Goal: Information Seeking & Learning: Check status

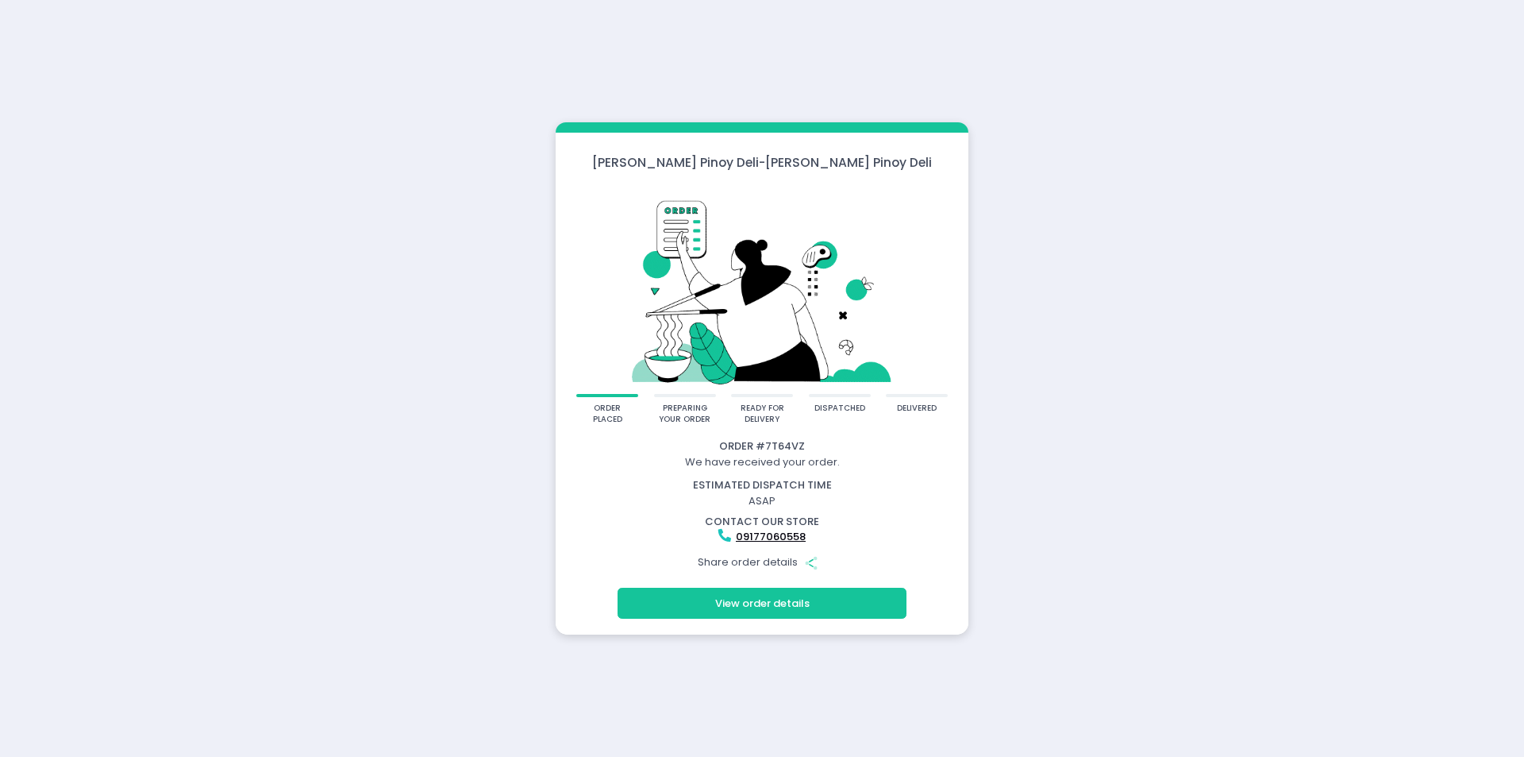
click at [780, 560] on div "Share order details Share Created with Sketch." at bounding box center [762, 562] width 408 height 30
click at [805, 610] on button "View order details" at bounding box center [762, 602] width 289 height 30
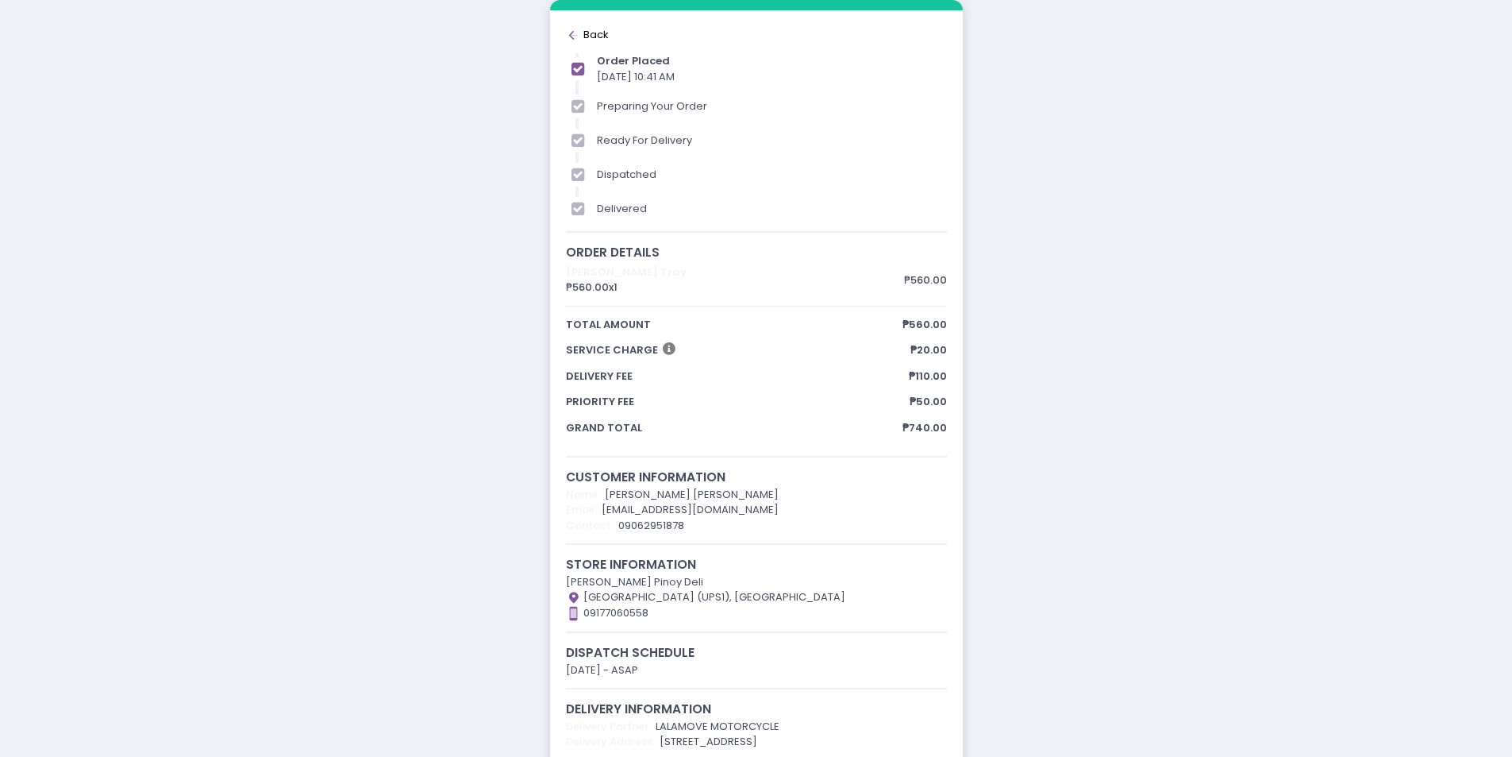
click at [1156, 205] on div "order placed preparing your order ready for delivery dispatched delivered Order…" at bounding box center [756, 388] width 1512 height 776
click at [571, 29] on icon "Back to home Created with Sketch." at bounding box center [574, 36] width 16 height 16
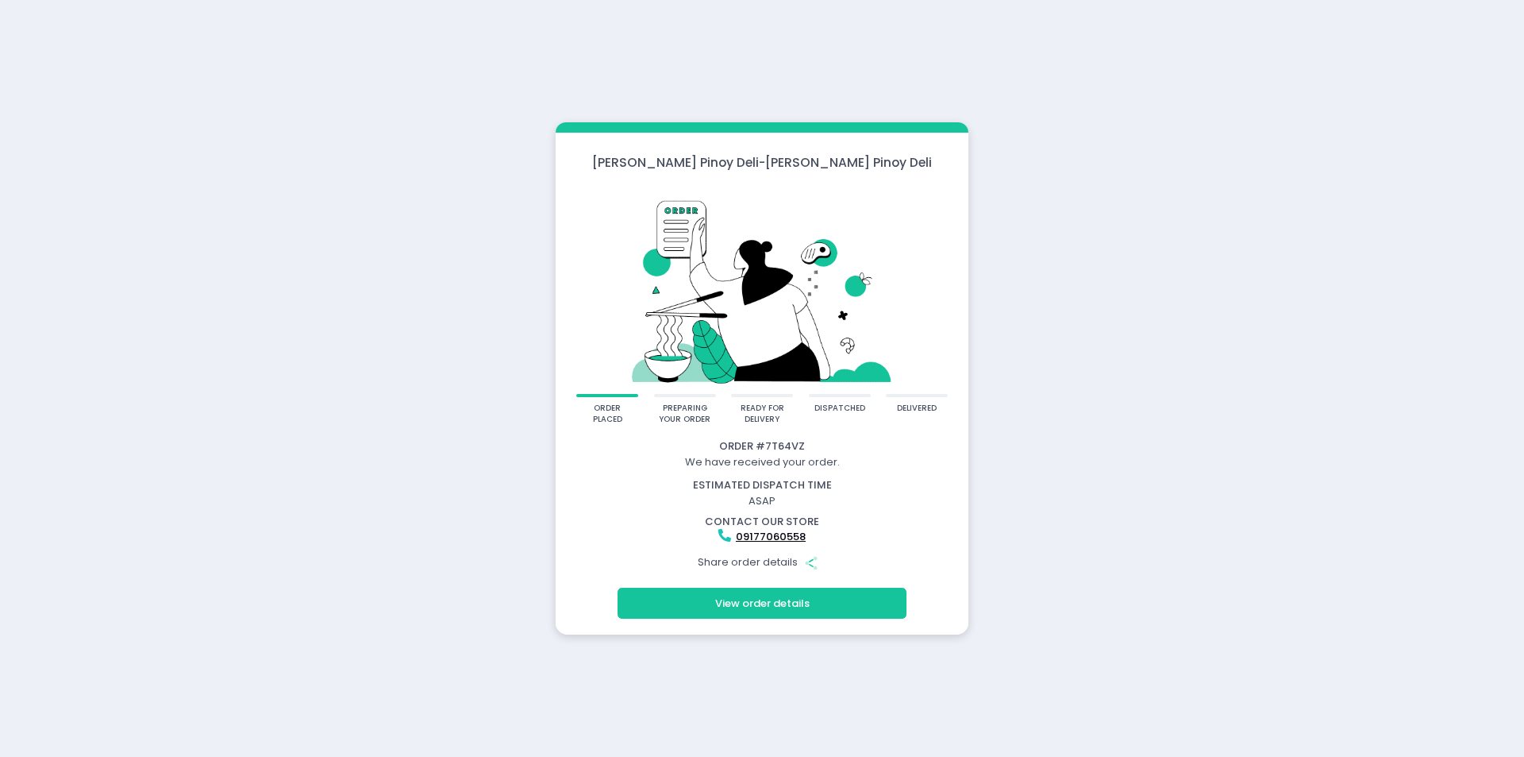
click at [807, 596] on button "View order details" at bounding box center [762, 602] width 289 height 30
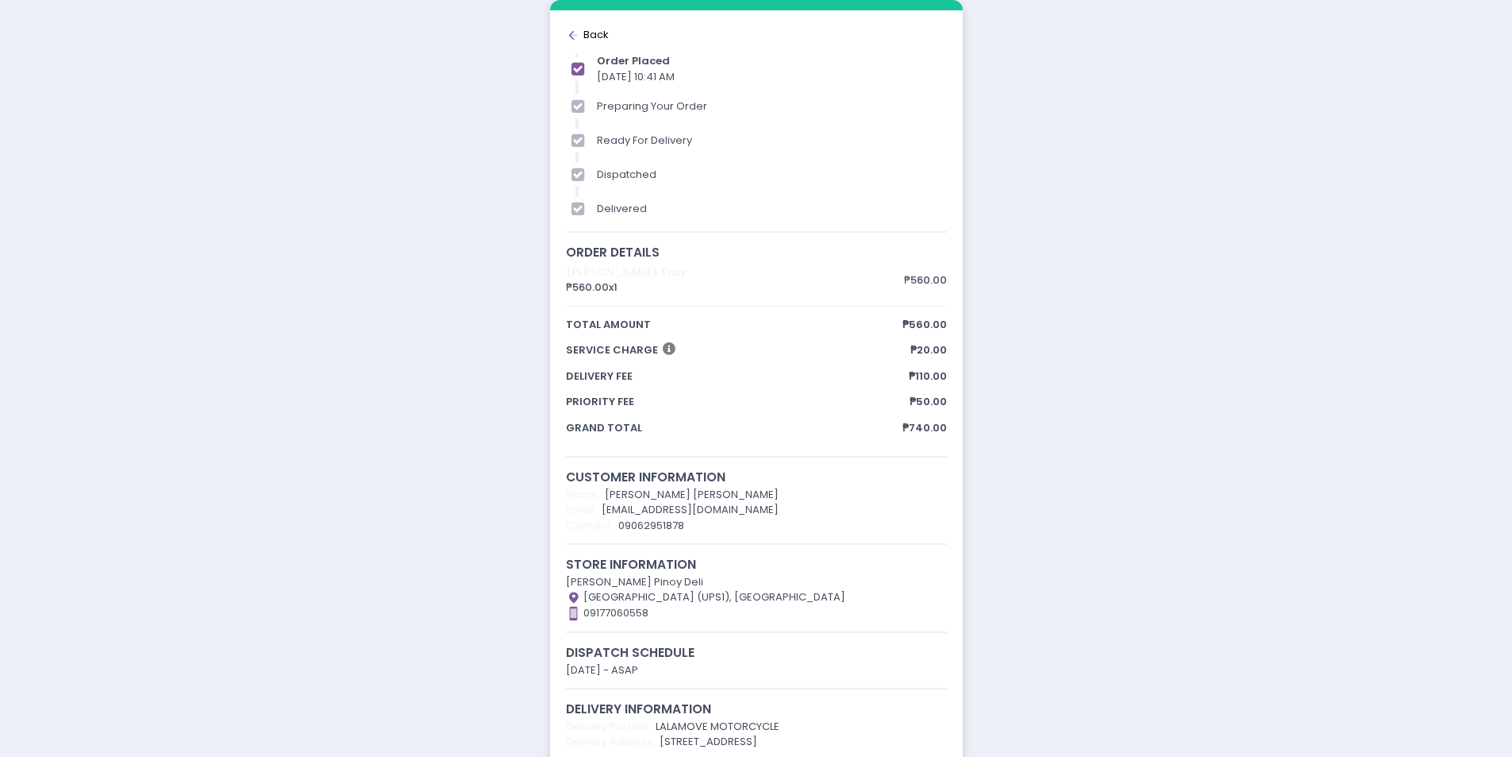
click at [1212, 354] on div "order placed preparing your order ready for delivery dispatched delivered Order…" at bounding box center [756, 388] width 1512 height 776
click at [577, 35] on rect at bounding box center [573, 36] width 9 height 2
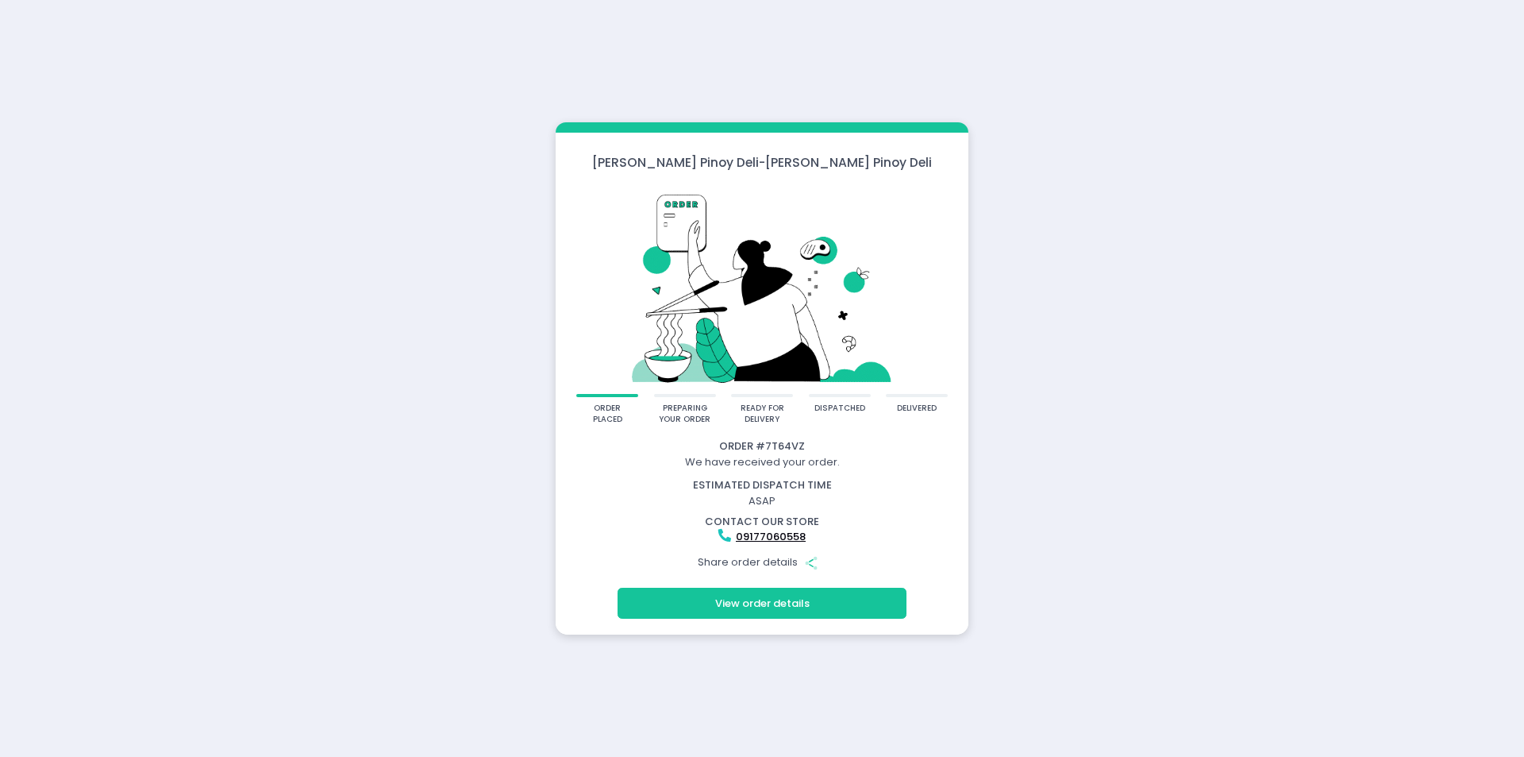
click at [843, 612] on button "View order details" at bounding box center [762, 602] width 289 height 30
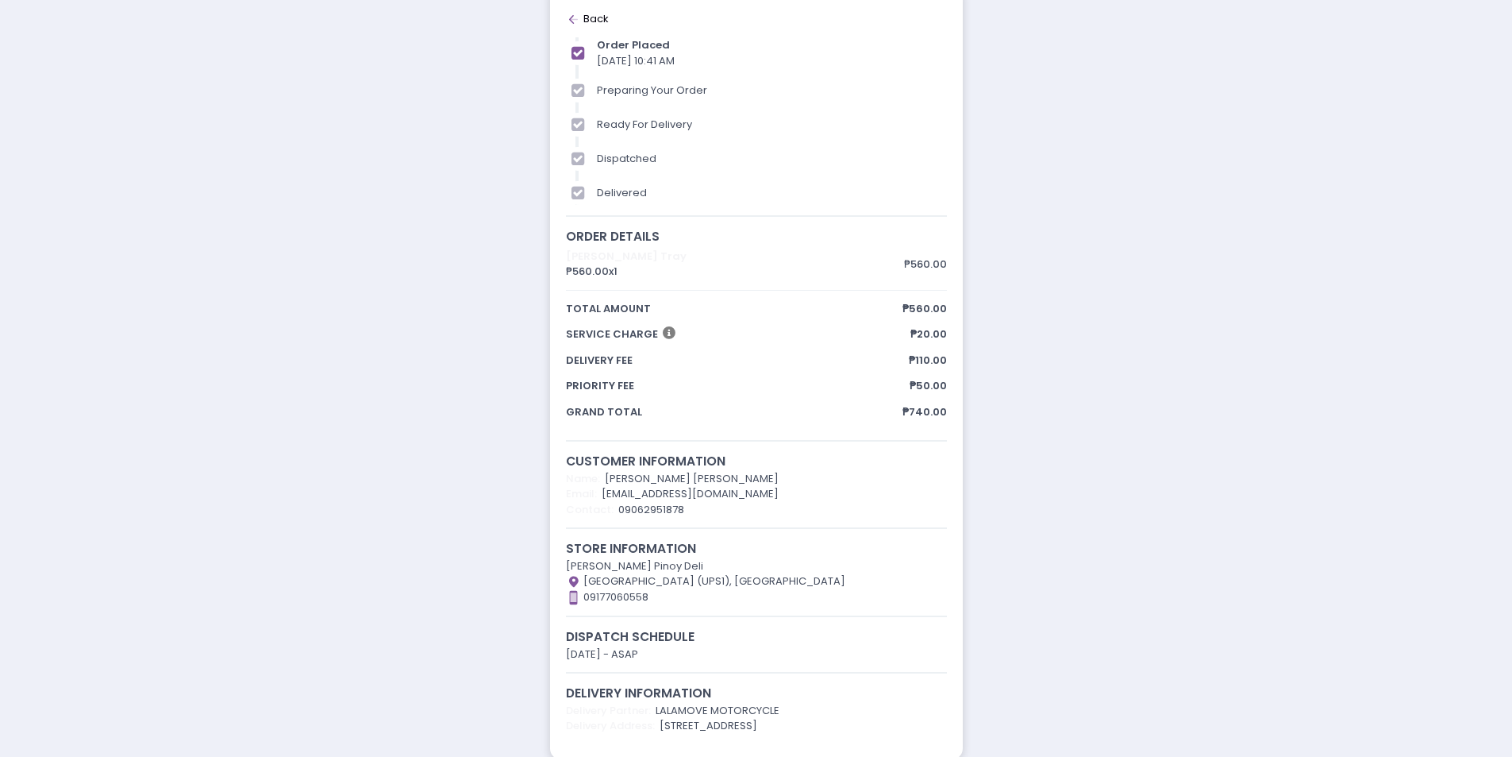
scroll to position [19, 0]
click at [595, 20] on div "Back to home Created with Sketch. Back" at bounding box center [756, 16] width 381 height 16
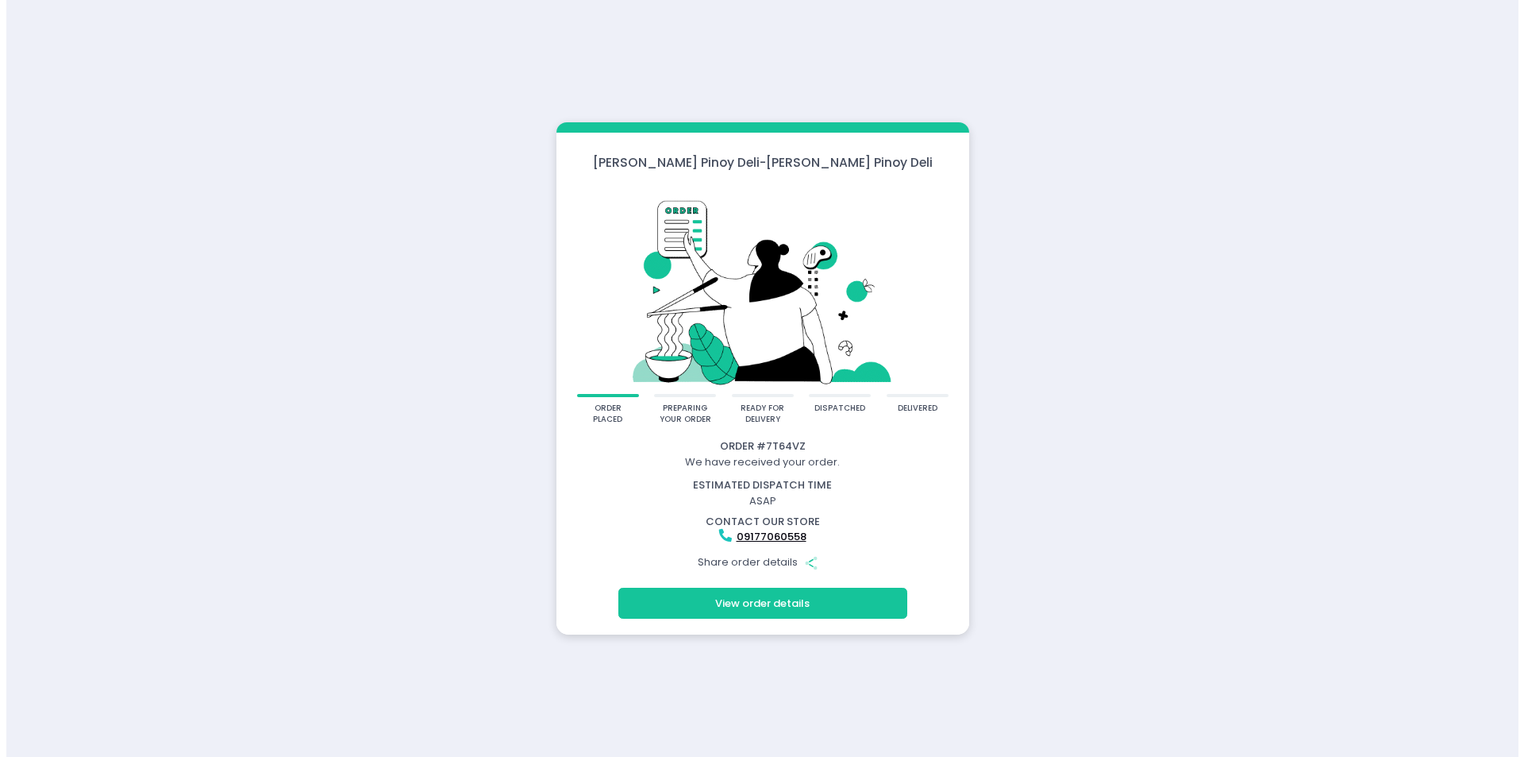
scroll to position [0, 0]
click at [823, 589] on button "View order details" at bounding box center [762, 602] width 289 height 30
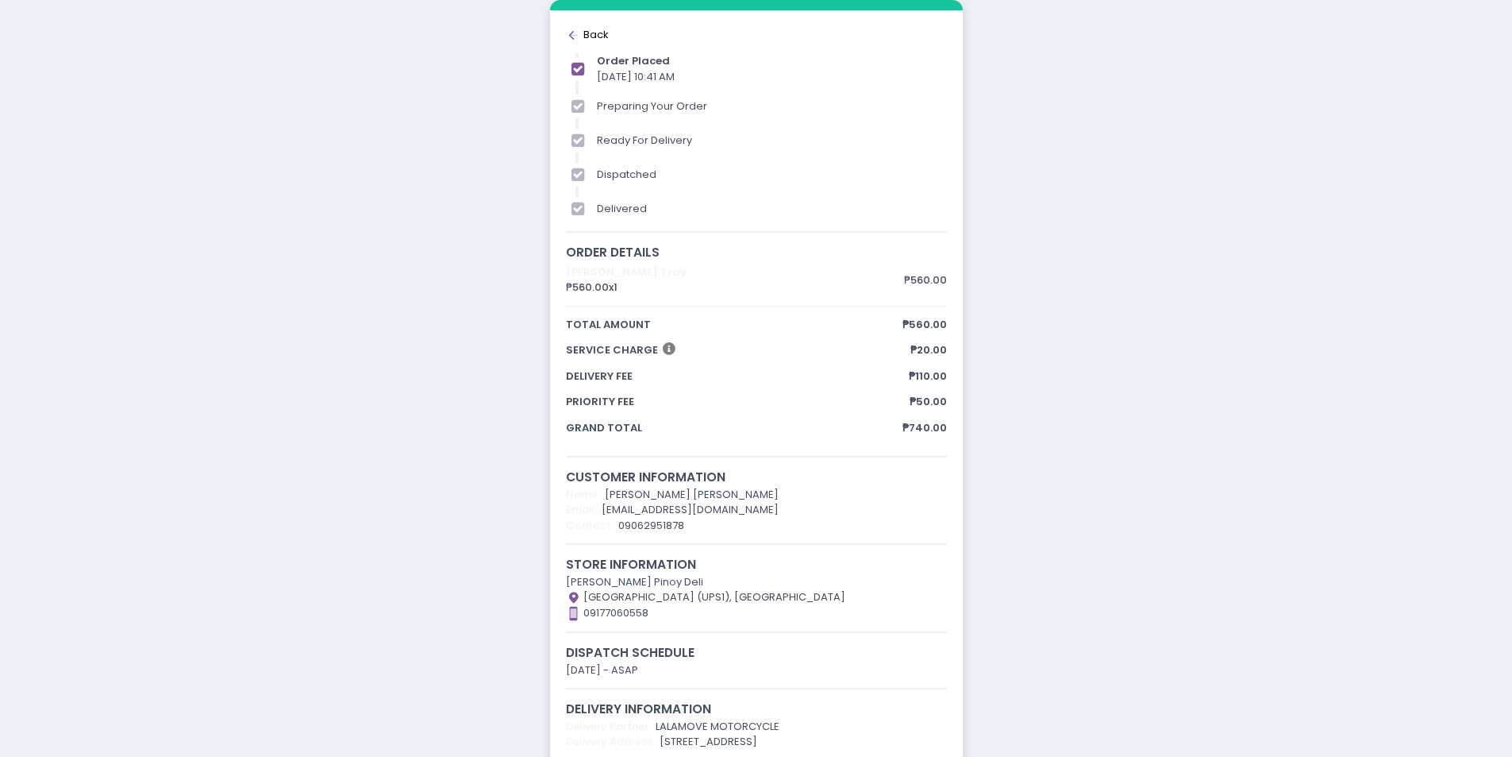
click at [583, 39] on div "Back to home Created with Sketch. Back" at bounding box center [756, 35] width 381 height 16
